Goal: Book appointment/travel/reservation

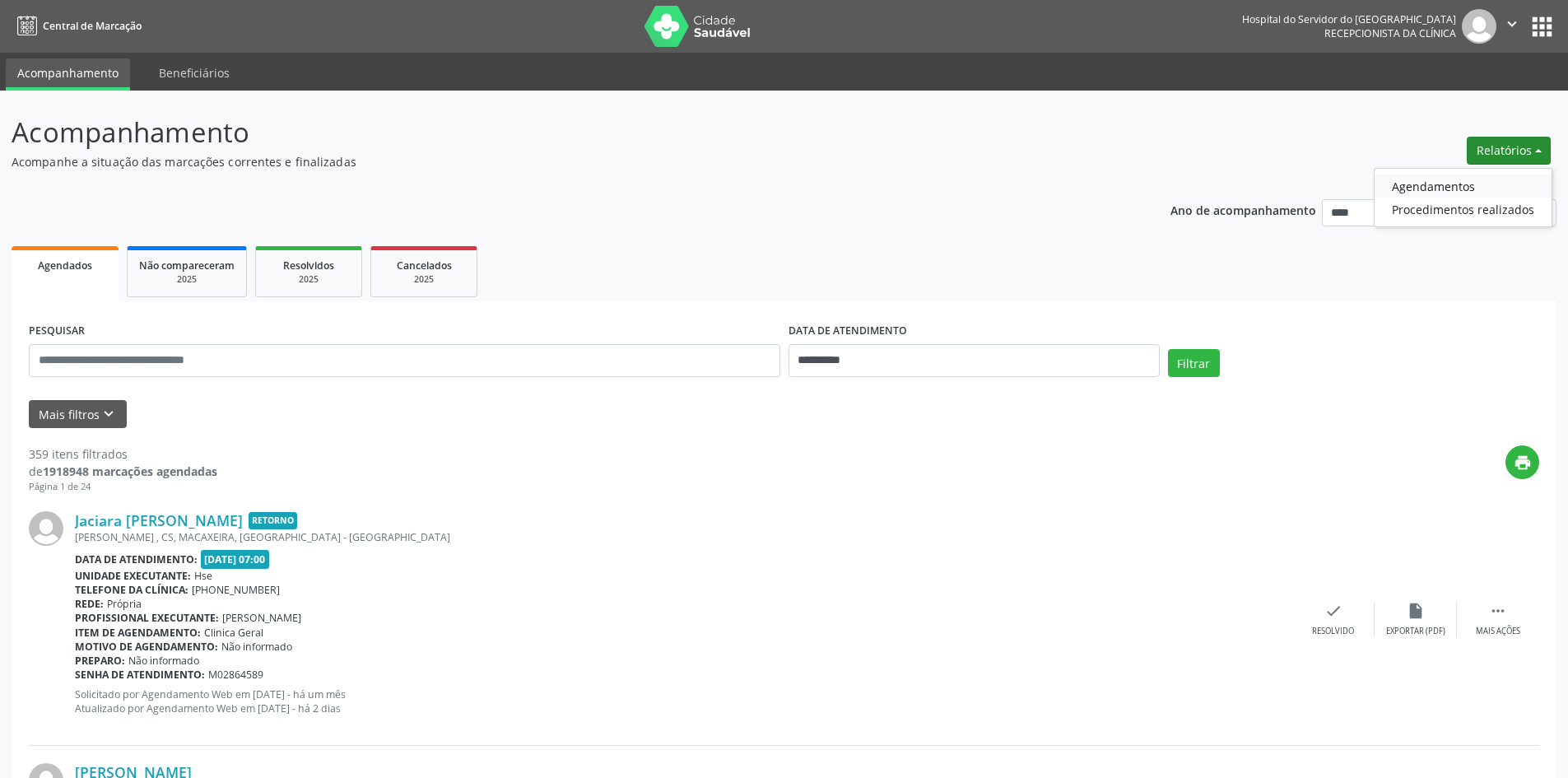
click at [1442, 185] on link "Agendamentos" at bounding box center [1463, 185] width 177 height 23
select select "*"
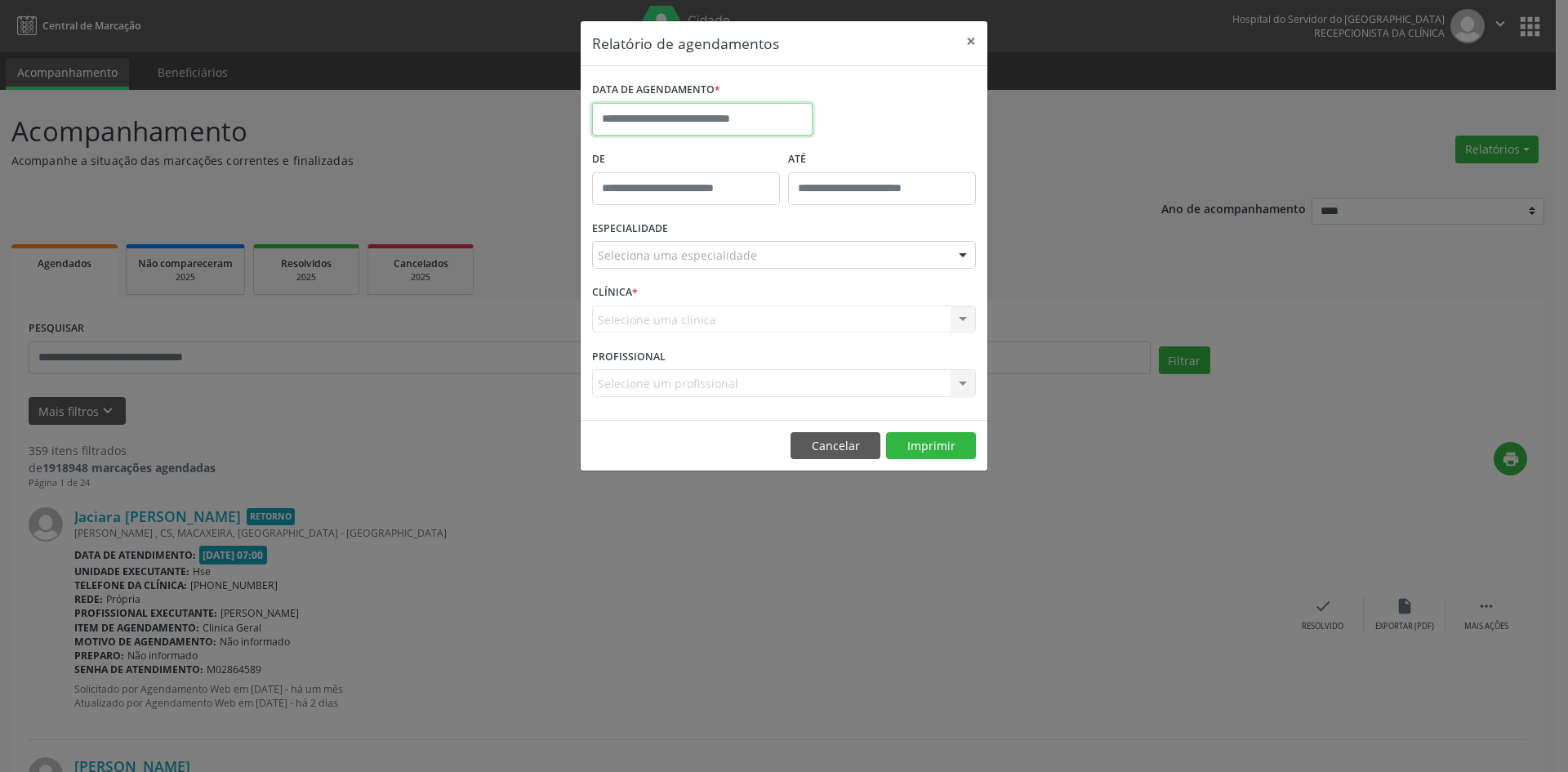
click at [762, 118] on input "text" at bounding box center [703, 119] width 221 height 33
click at [649, 205] on span "1" at bounding box center [645, 204] width 32 height 32
type input "**********"
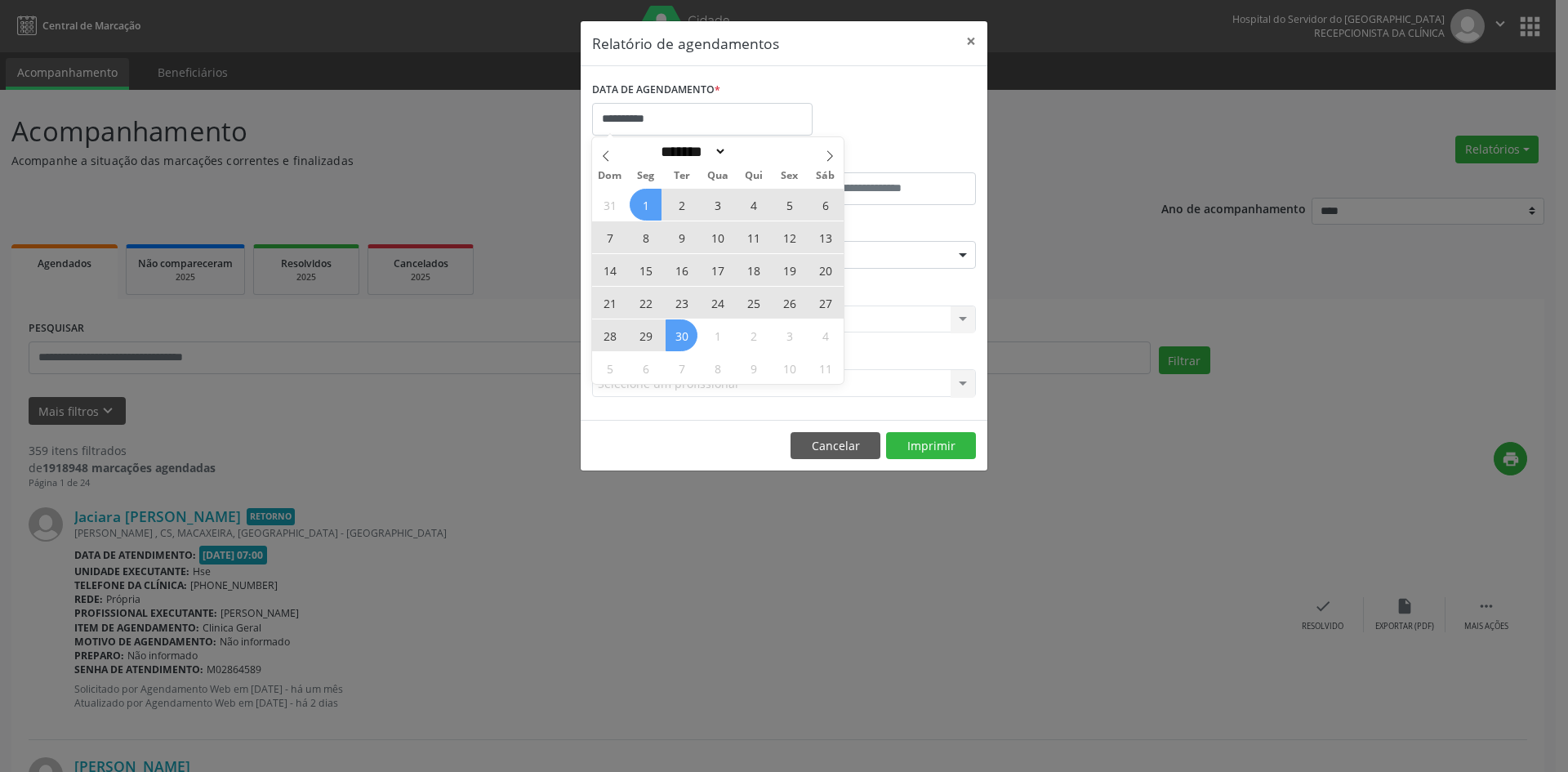
drag, startPoint x: 649, startPoint y: 205, endPoint x: 680, endPoint y: 340, distance: 138.5
click at [680, 340] on div "31 1 2 3 4 5 6 7 8 9 10 11 12 13 14 15 16 17 18 19 20 21 22 23 24 25 26 27 28 2…" at bounding box center [718, 285] width 252 height 196
click at [680, 340] on span "30" at bounding box center [681, 335] width 32 height 32
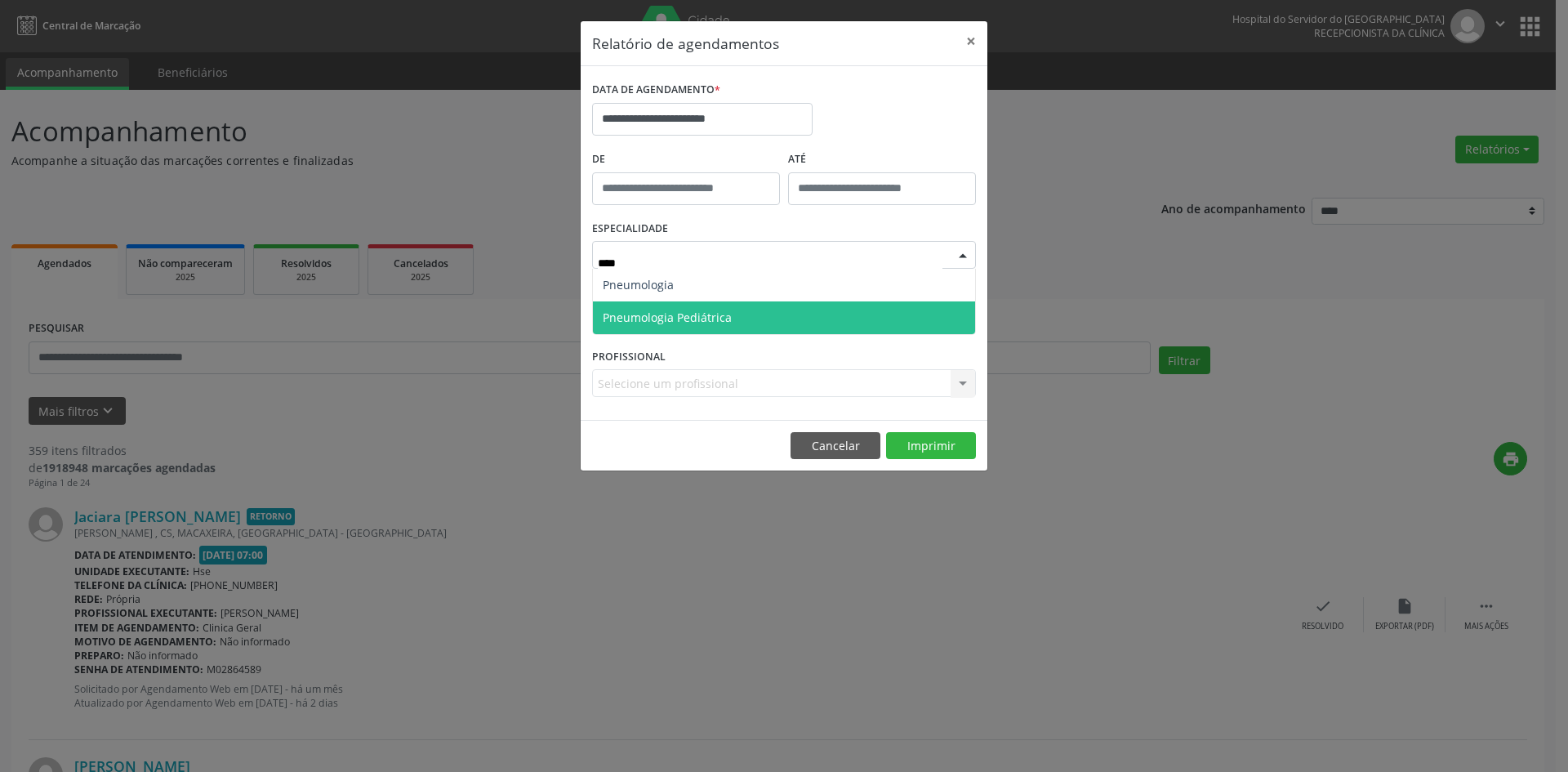
type input "*****"
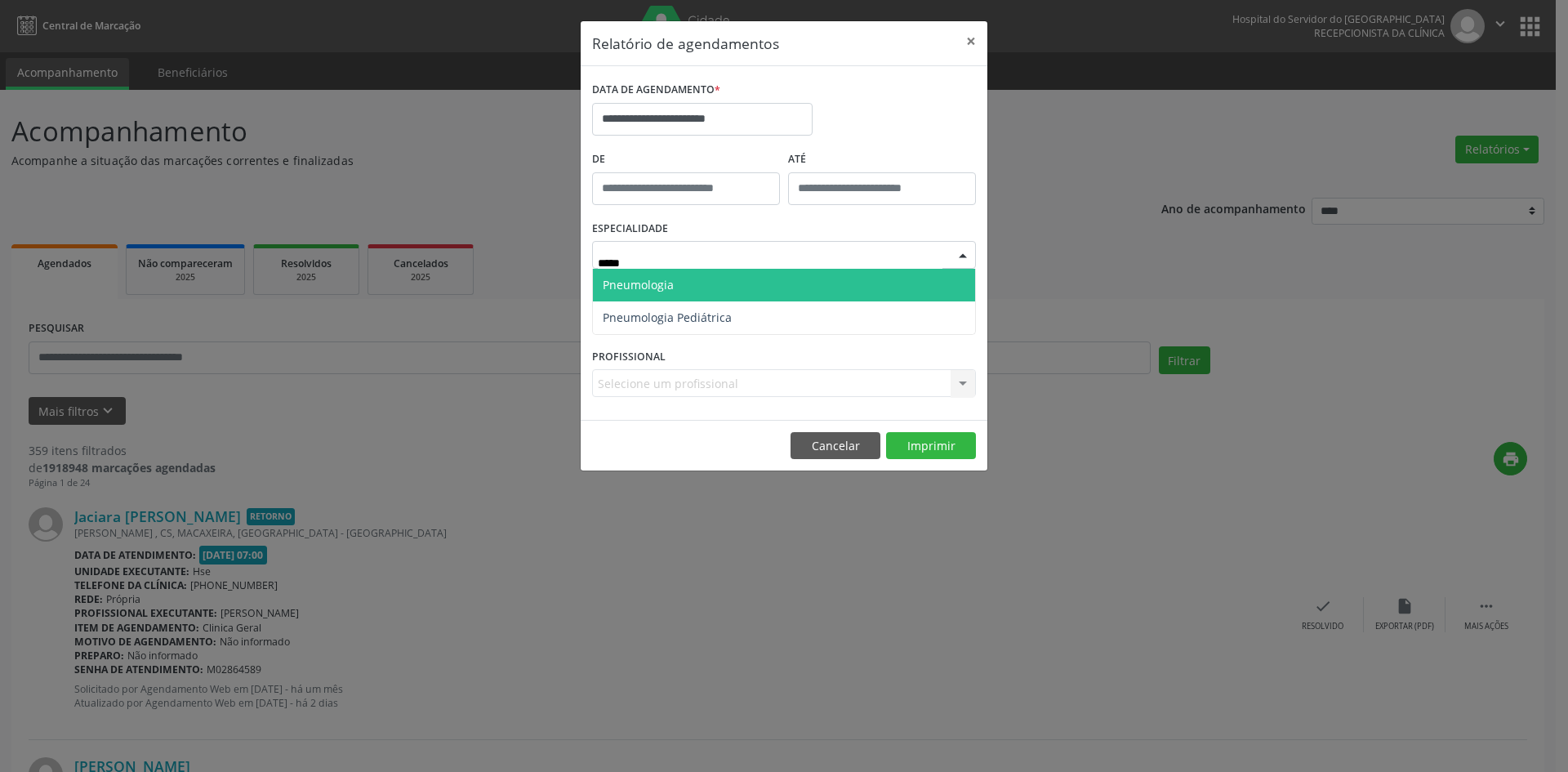
click at [749, 282] on span "Pneumologia" at bounding box center [784, 285] width 383 height 33
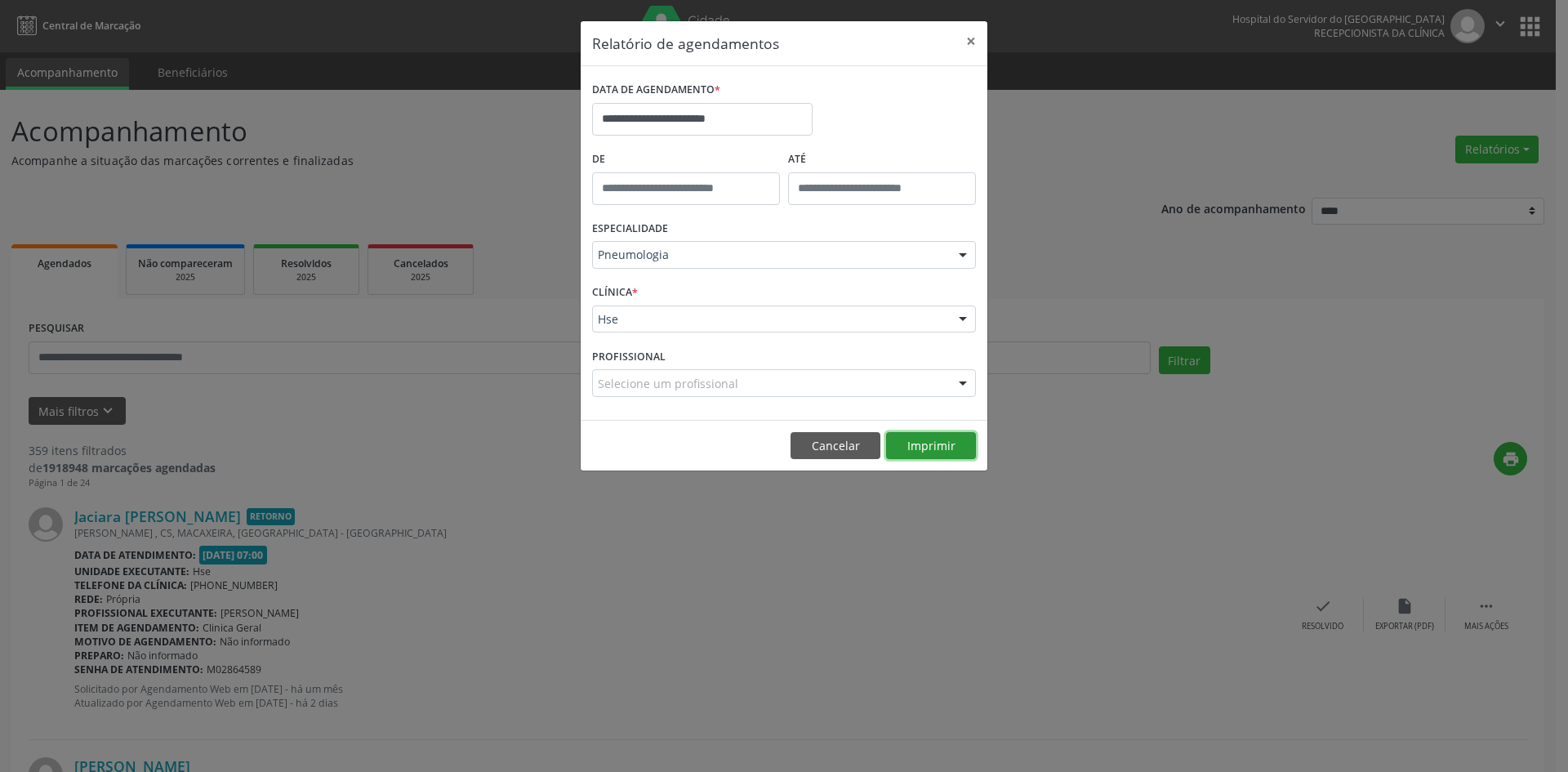
click at [926, 447] on button "Imprimir" at bounding box center [930, 446] width 90 height 27
